Goal: Download file/media

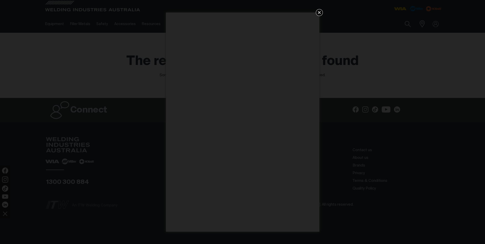
click at [321, 12] on icon "Get 5 WIA Welding Guides Free!" at bounding box center [319, 12] width 6 height 6
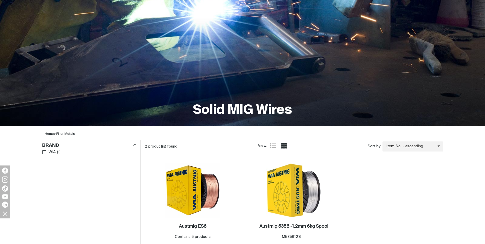
scroll to position [128, 0]
